Goal: Transaction & Acquisition: Book appointment/travel/reservation

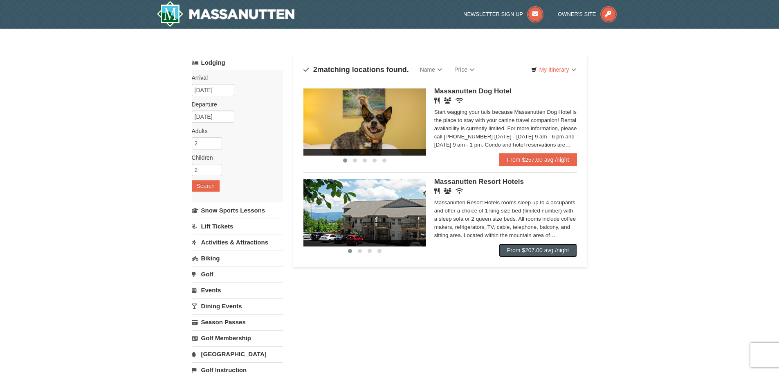
click at [525, 249] on link "From $207.00 avg /night" at bounding box center [538, 249] width 79 height 13
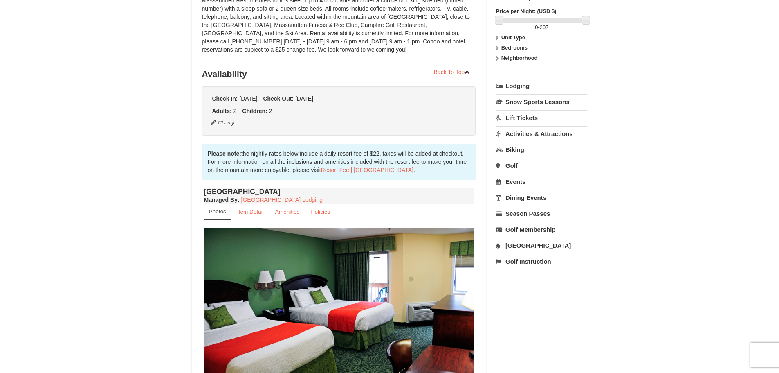
scroll to position [245, 0]
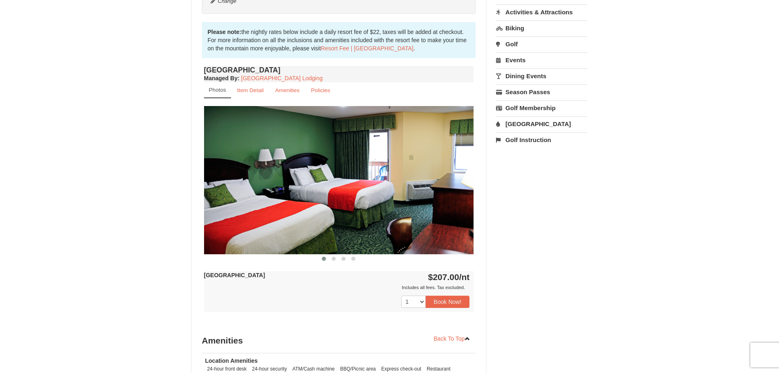
click at [431, 180] on img at bounding box center [339, 180] width 270 height 148
click at [328, 211] on img at bounding box center [339, 180] width 270 height 148
click at [335, 257] on span at bounding box center [334, 258] width 4 height 4
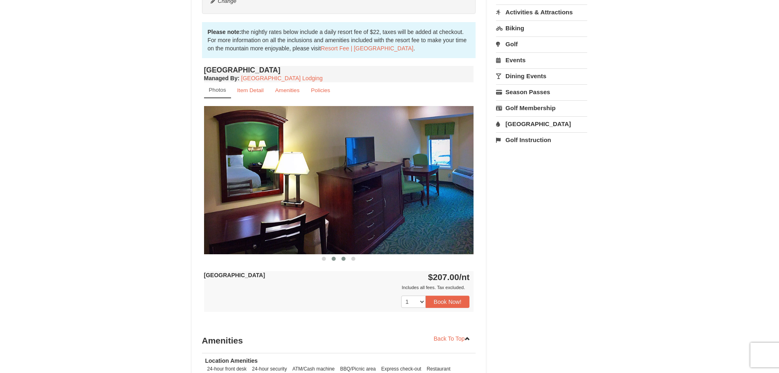
click at [340, 258] on button at bounding box center [344, 258] width 10 height 8
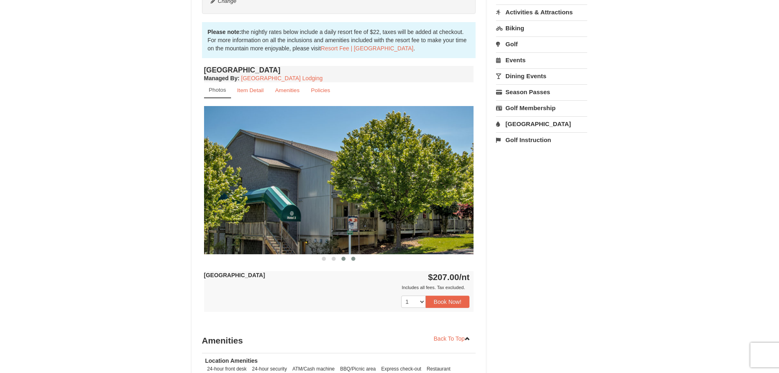
click at [353, 258] on span at bounding box center [353, 258] width 4 height 4
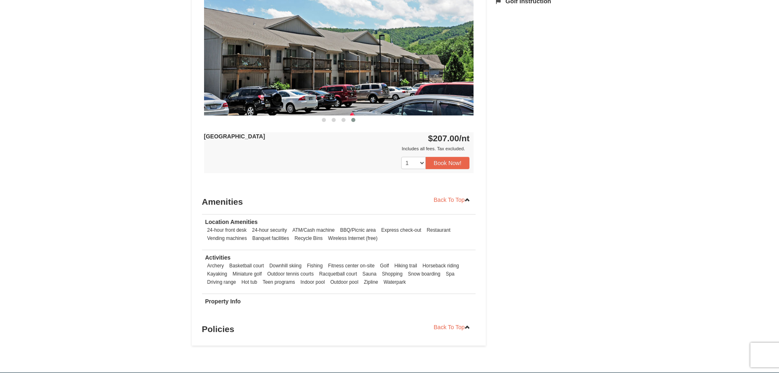
scroll to position [409, 0]
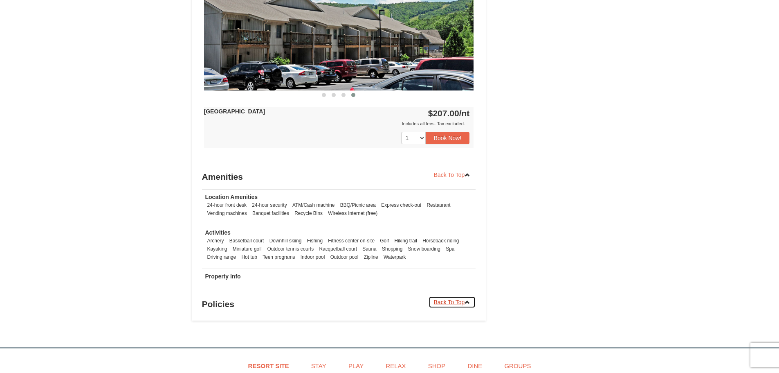
click at [465, 301] on icon at bounding box center [468, 302] width 6 height 6
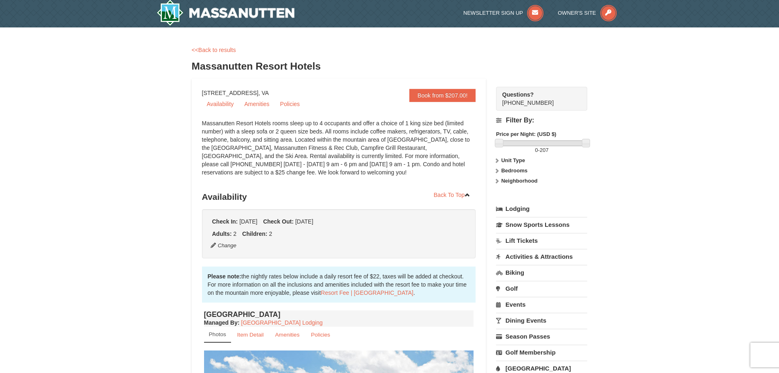
scroll to position [0, 0]
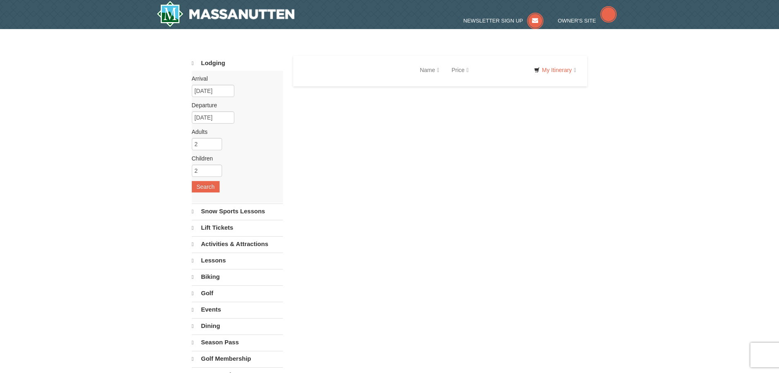
select select "10"
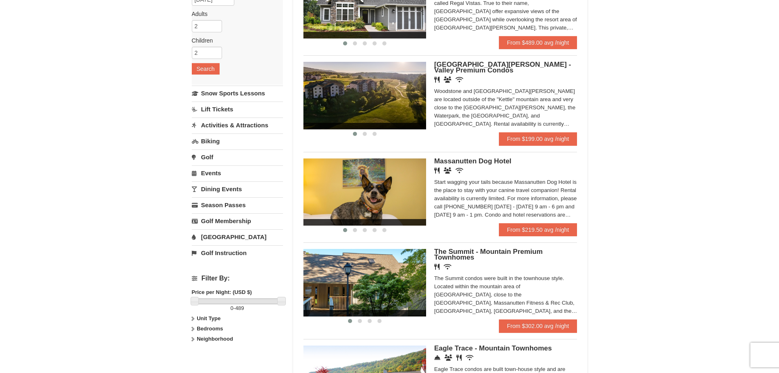
scroll to position [41, 0]
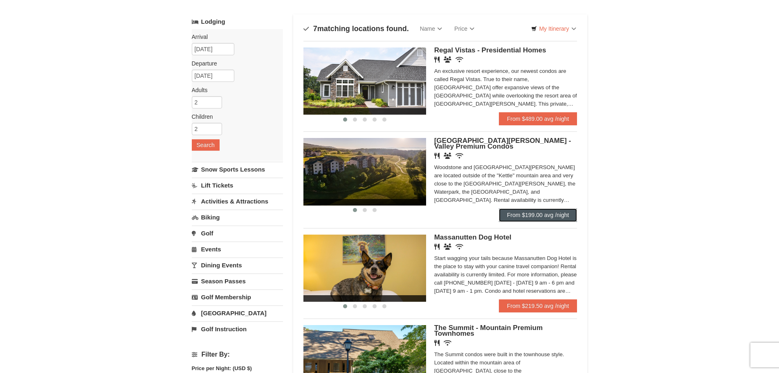
click at [555, 216] on link "From $199.00 avg /night" at bounding box center [538, 214] width 79 height 13
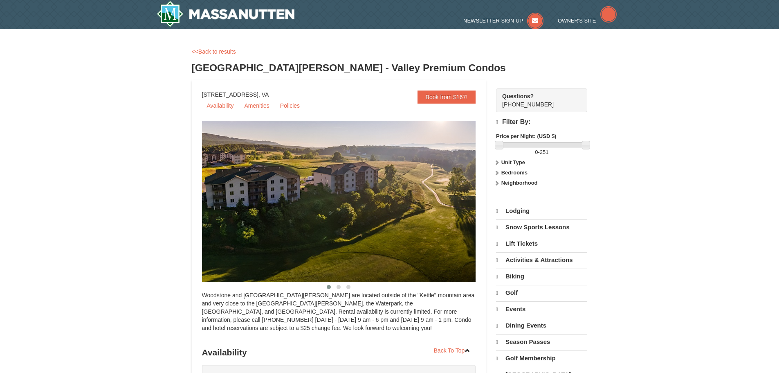
select select "10"
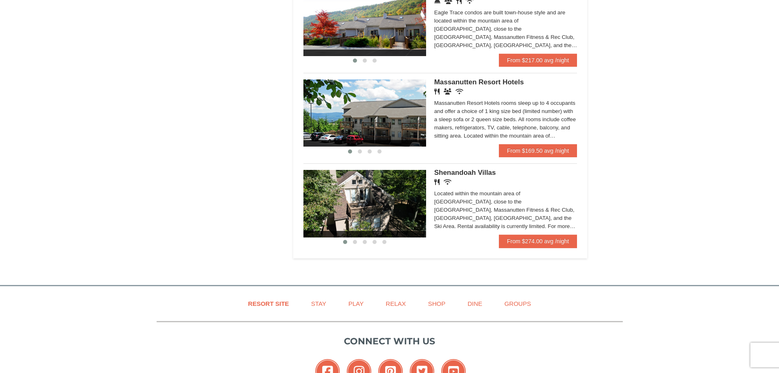
scroll to position [491, 0]
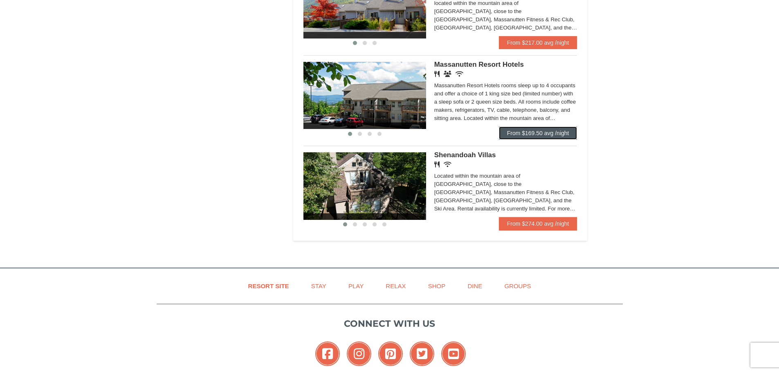
click at [523, 135] on link "From $169.50 avg /night" at bounding box center [538, 132] width 79 height 13
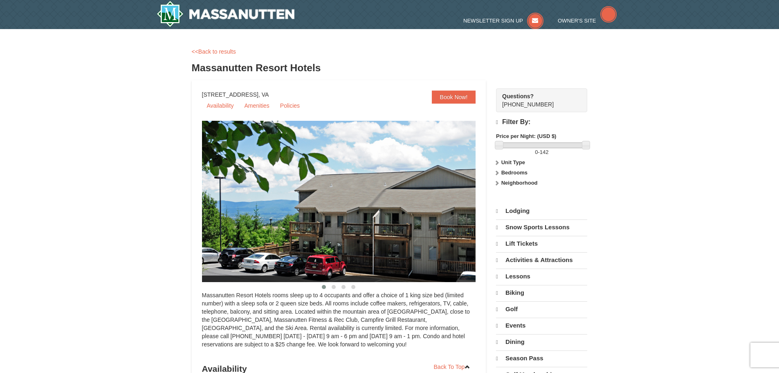
select select "10"
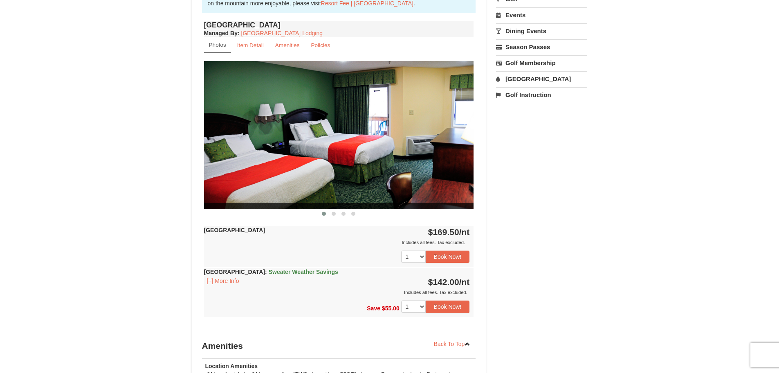
scroll to position [327, 0]
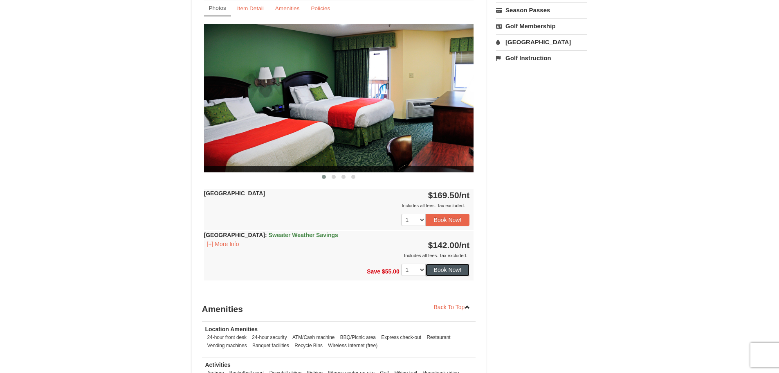
click at [446, 270] on button "Book Now!" at bounding box center [448, 269] width 44 height 12
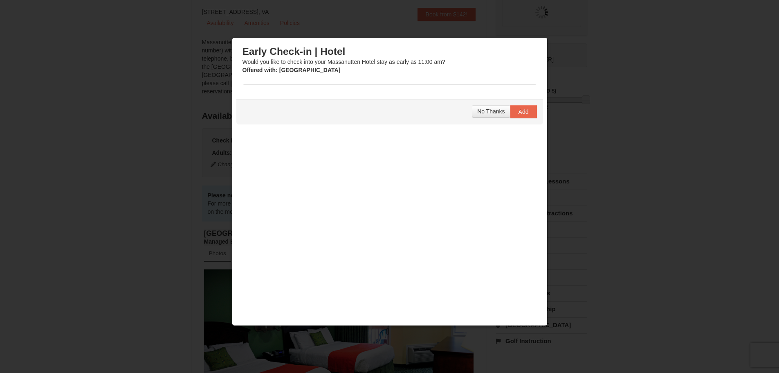
scroll to position [80, 0]
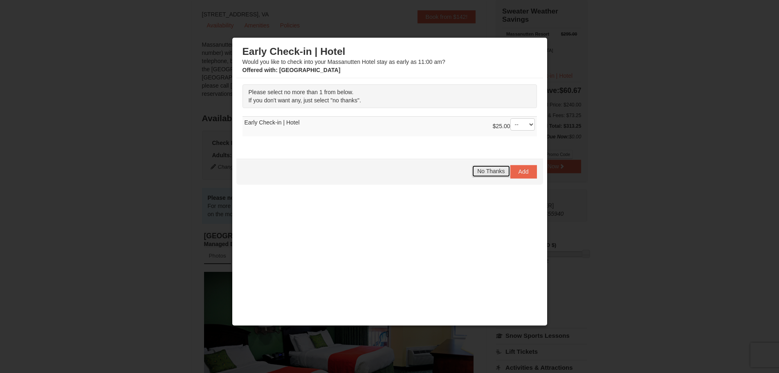
click at [483, 175] on button "No Thanks" at bounding box center [491, 171] width 38 height 12
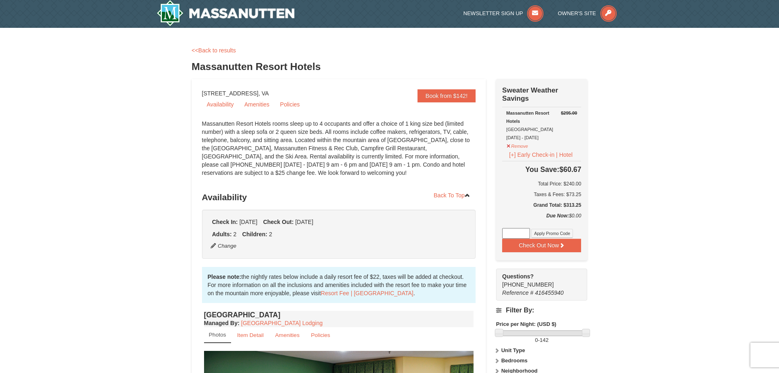
scroll to position [0, 0]
